Goal: Task Accomplishment & Management: Complete application form

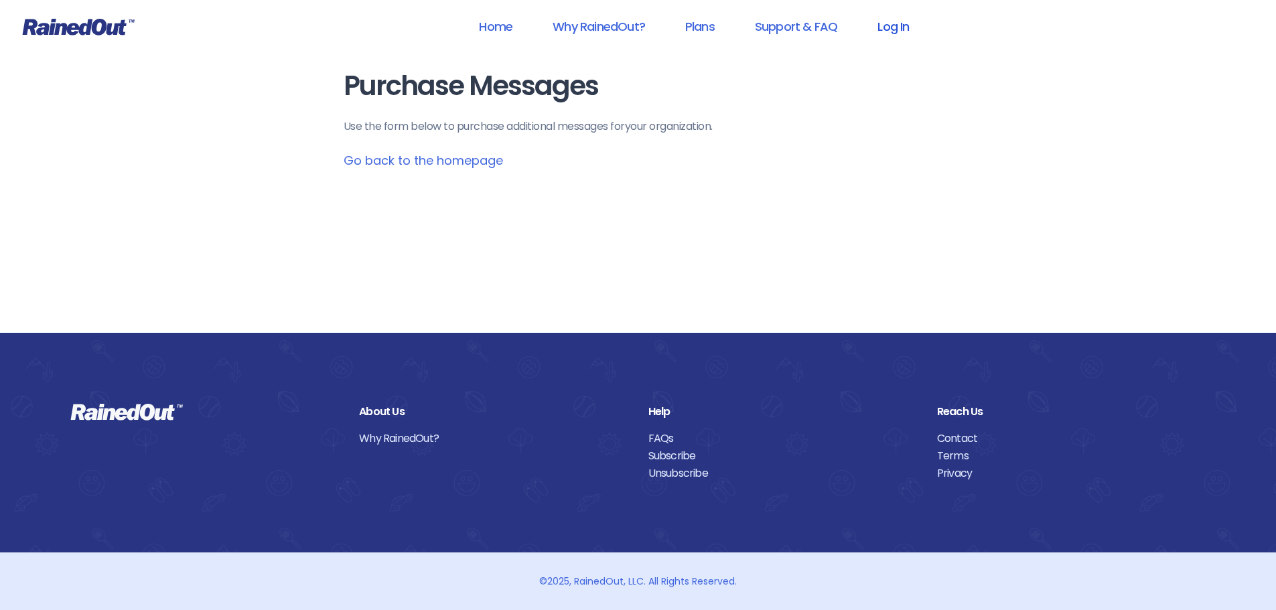
click at [881, 33] on link "Log In" at bounding box center [893, 26] width 66 height 30
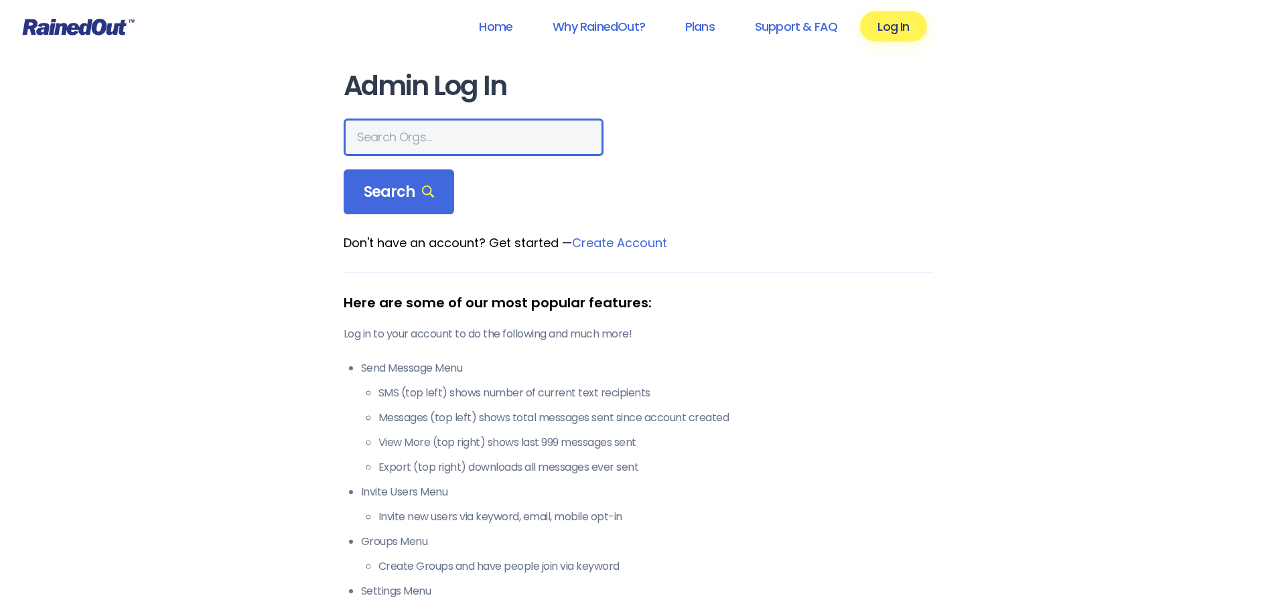
click at [356, 135] on input "text" at bounding box center [474, 138] width 260 height 38
type input "seabrook"
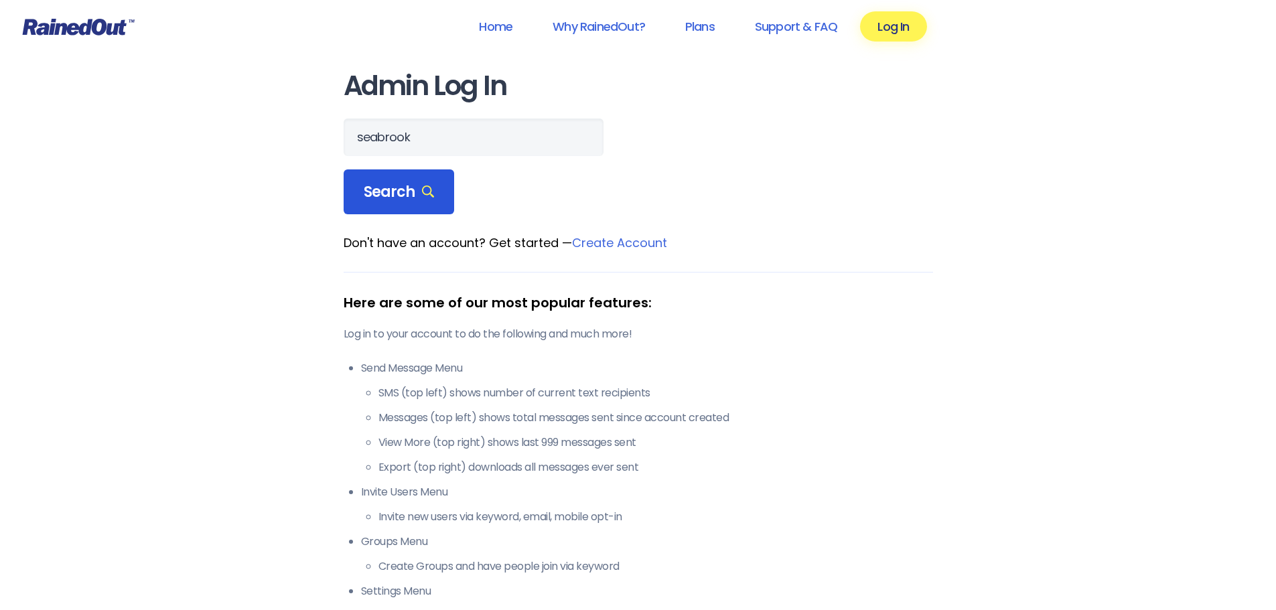
click at [394, 206] on div "Search" at bounding box center [399, 192] width 111 height 46
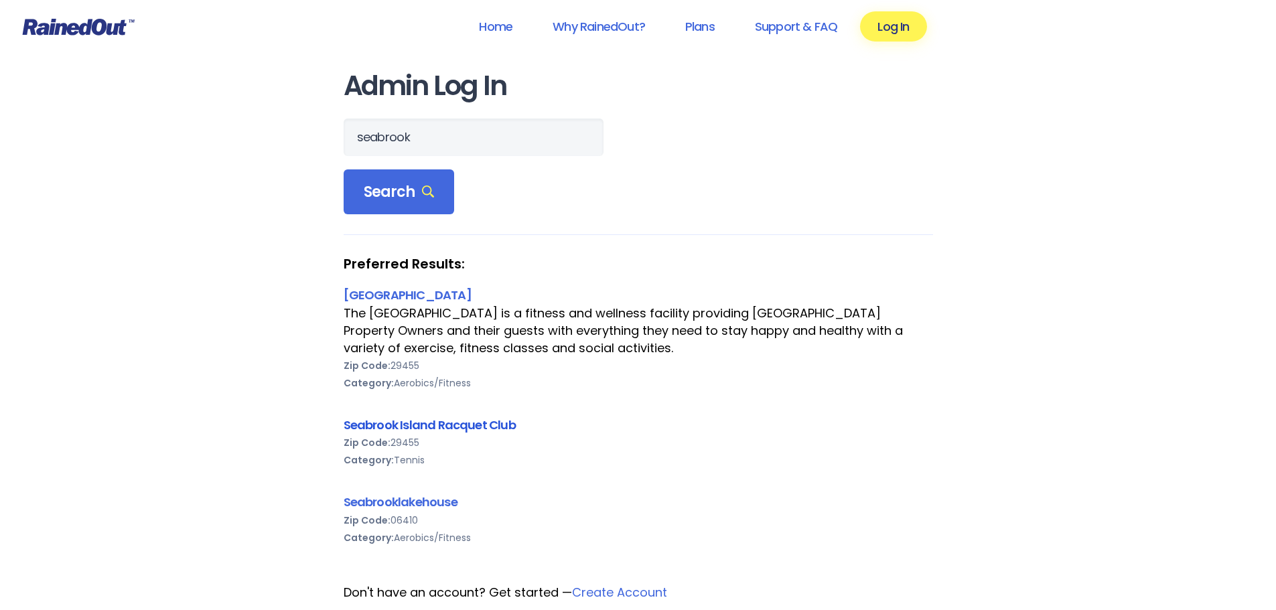
click at [427, 421] on link "Seabrook Island Racquet Club" at bounding box center [430, 425] width 172 height 17
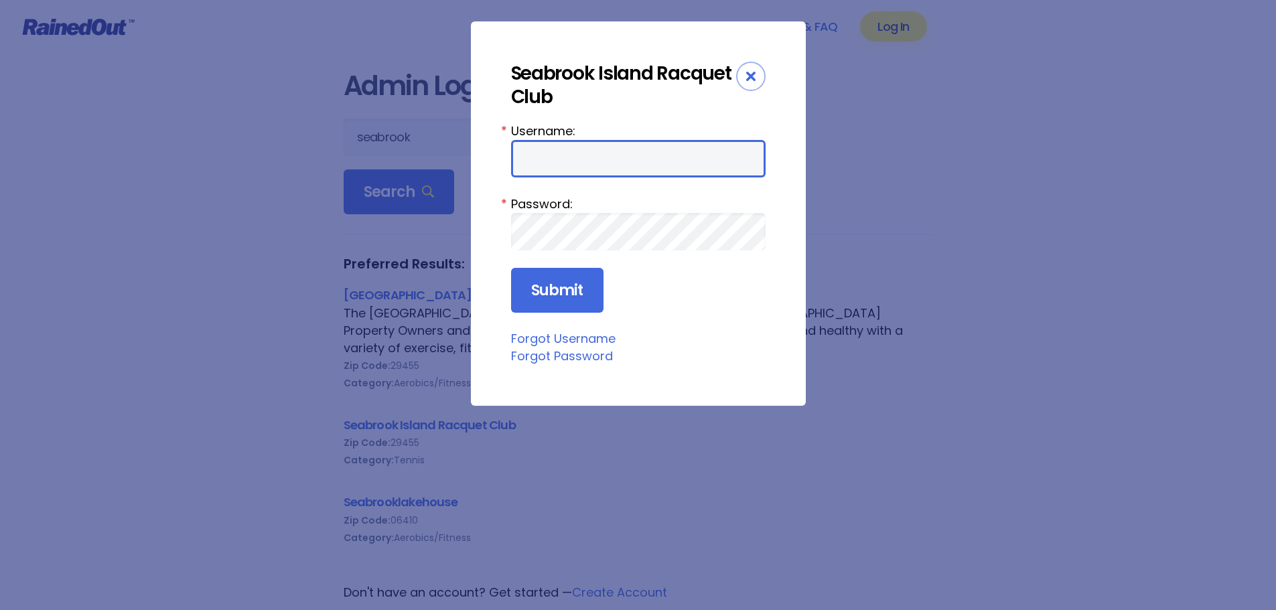
click at [559, 163] on input "Username:" at bounding box center [638, 159] width 255 height 38
type input "racquetclub"
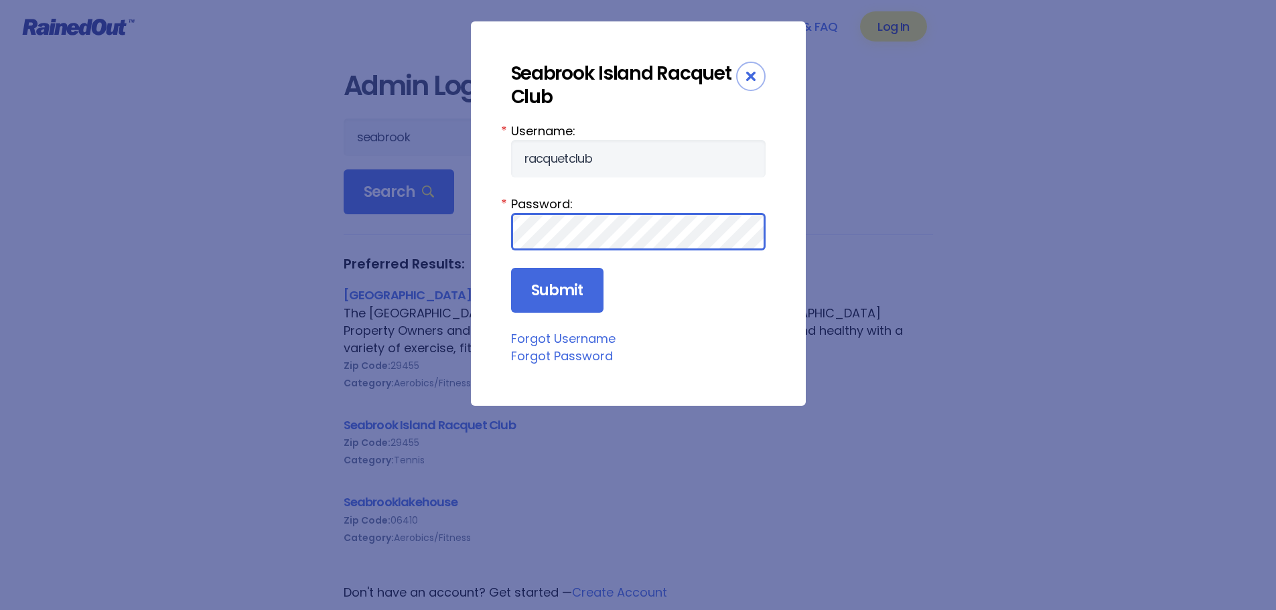
click at [511, 268] on input "Submit" at bounding box center [557, 291] width 92 height 46
